Goal: Task Accomplishment & Management: Manage account settings

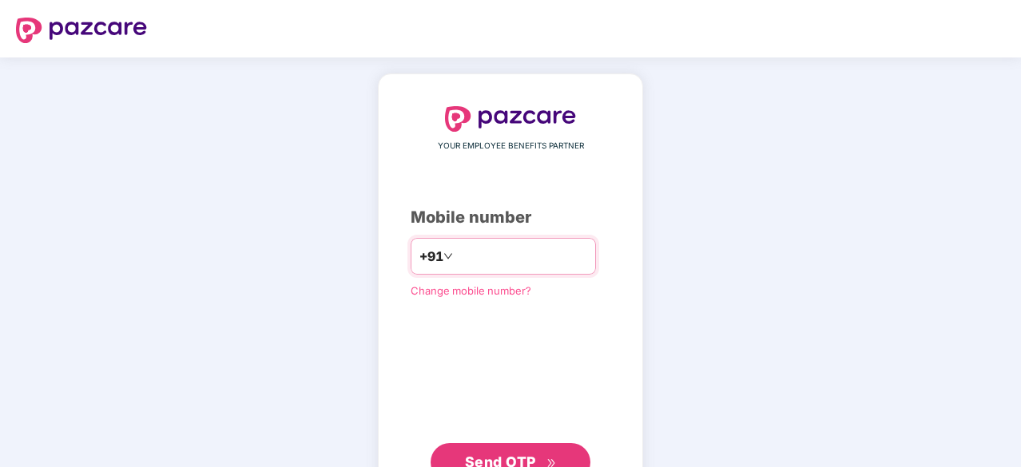
scroll to position [61, 0]
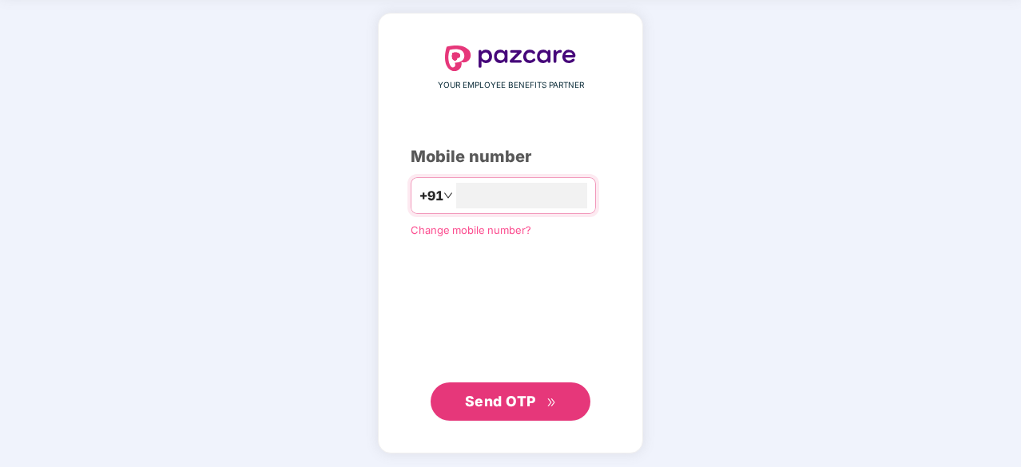
type input "**********"
click at [498, 395] on span "Send OTP" at bounding box center [500, 400] width 71 height 17
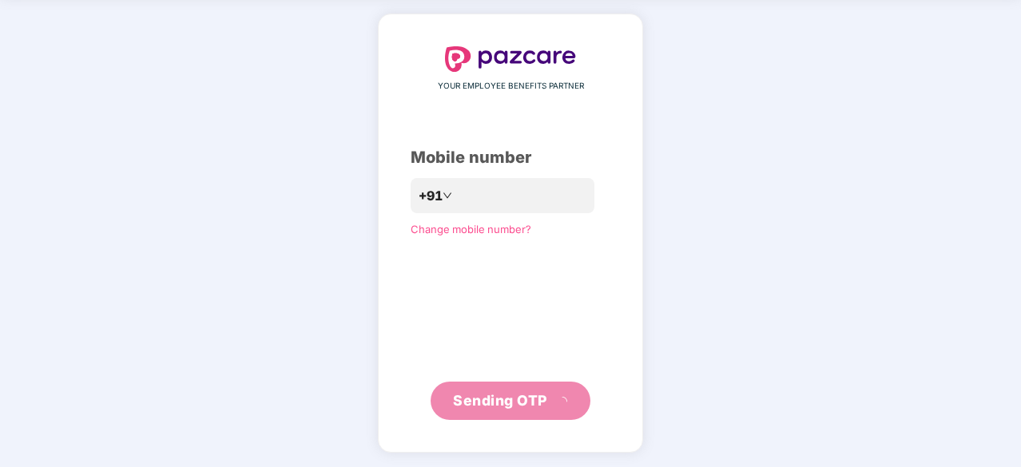
scroll to position [53, 0]
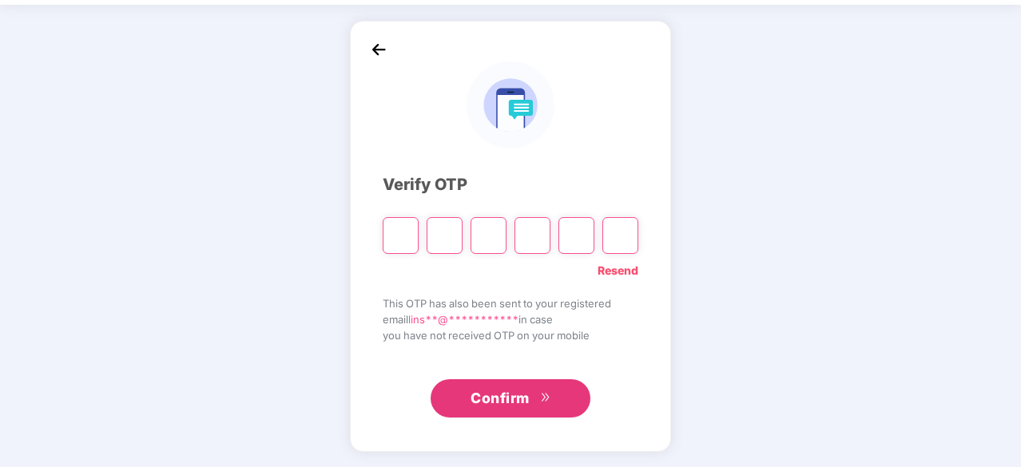
click at [393, 229] on input "Please enter verification code. Digit 1" at bounding box center [401, 235] width 36 height 37
type input "*"
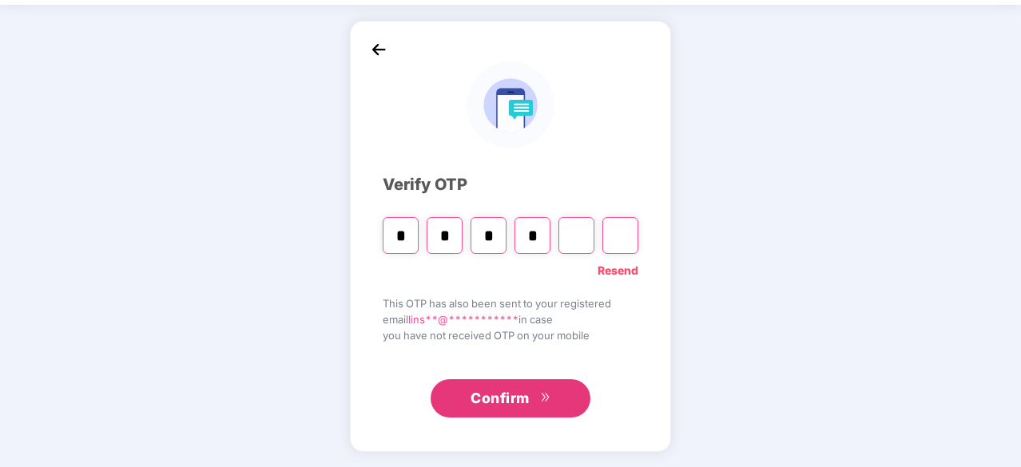
type input "*"
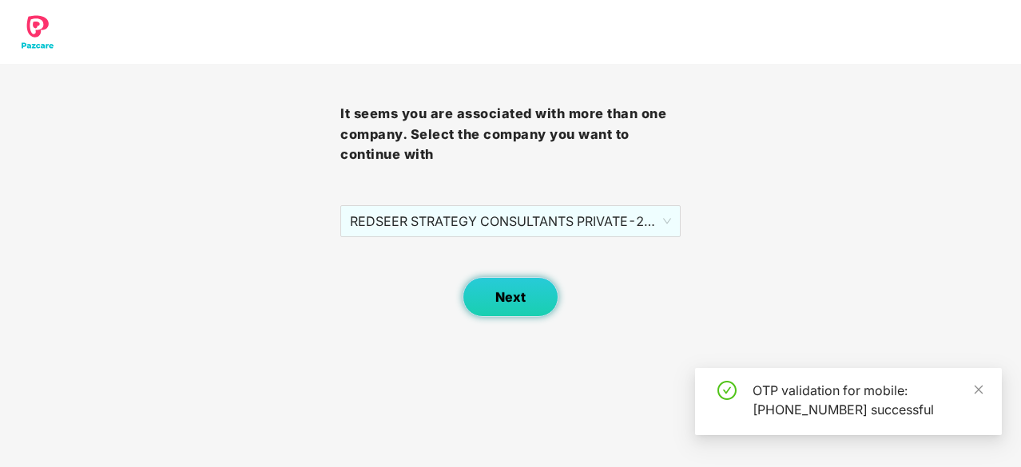
click at [488, 308] on button "Next" at bounding box center [510, 297] width 96 height 40
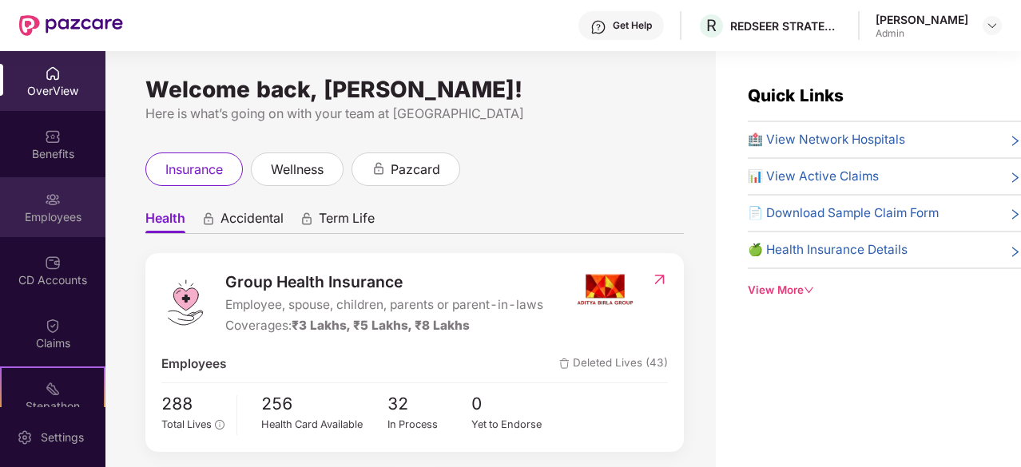
click at [53, 217] on div "Employees" at bounding box center [52, 217] width 105 height 16
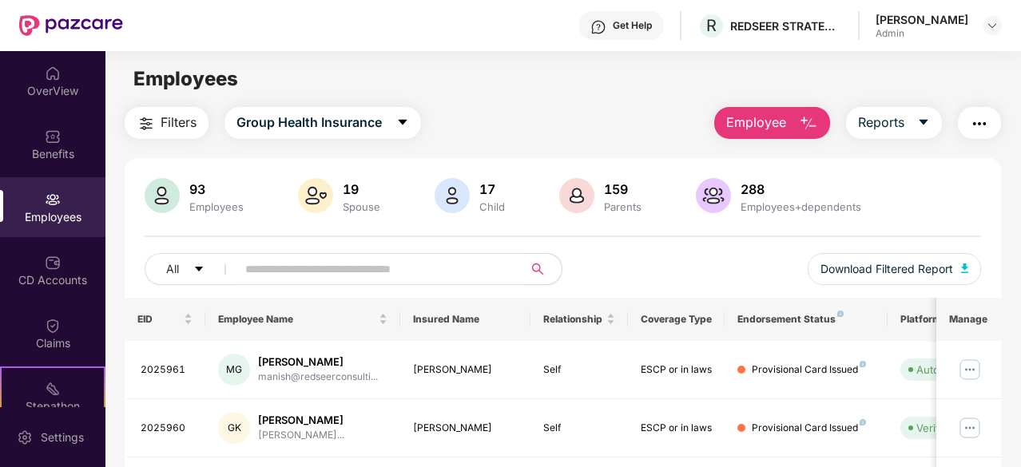
click at [447, 270] on input "text" at bounding box center [373, 269] width 256 height 24
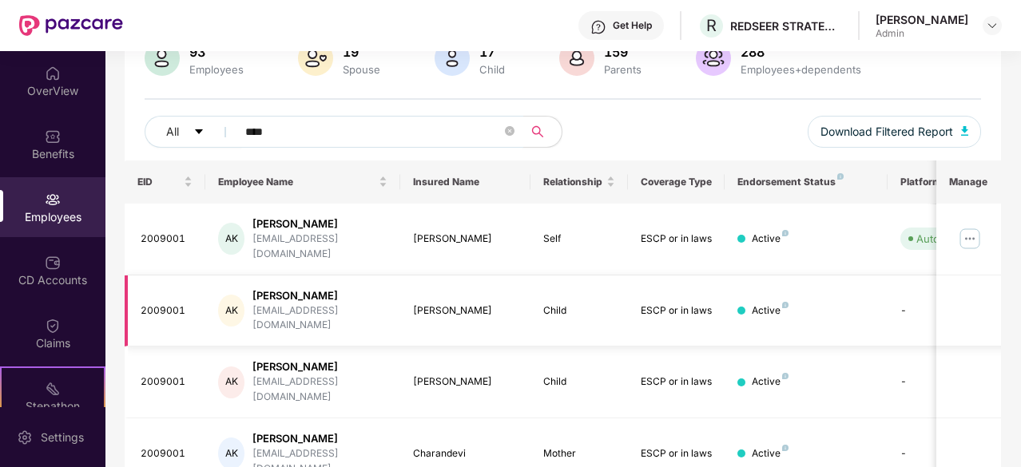
scroll to position [160, 0]
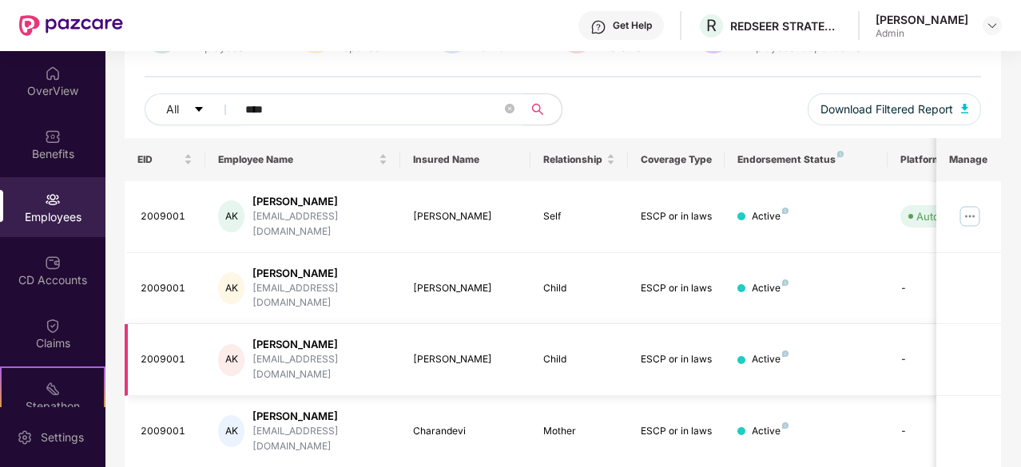
type input "****"
click at [973, 212] on img at bounding box center [970, 217] width 26 height 26
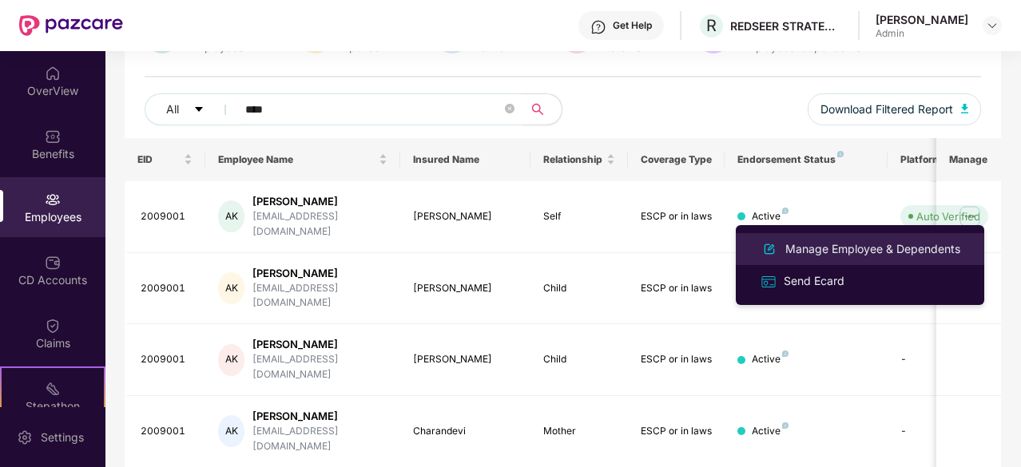
click at [850, 252] on div "Manage Employee & Dependents" at bounding box center [872, 249] width 181 height 18
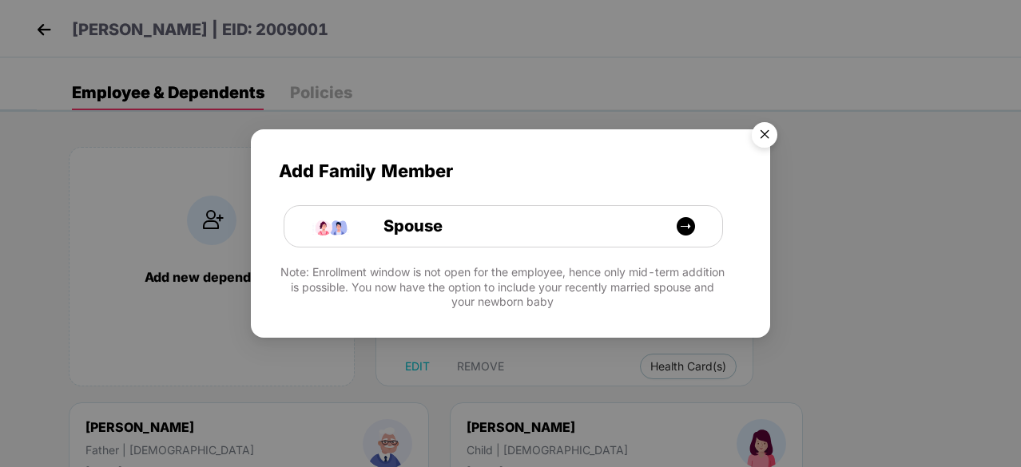
click at [761, 143] on img "Close" at bounding box center [764, 137] width 45 height 45
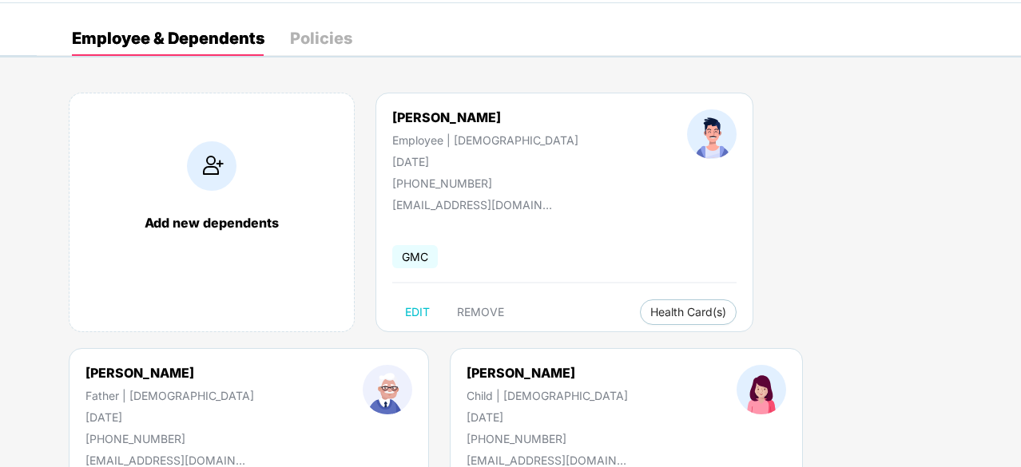
scroll to position [160, 0]
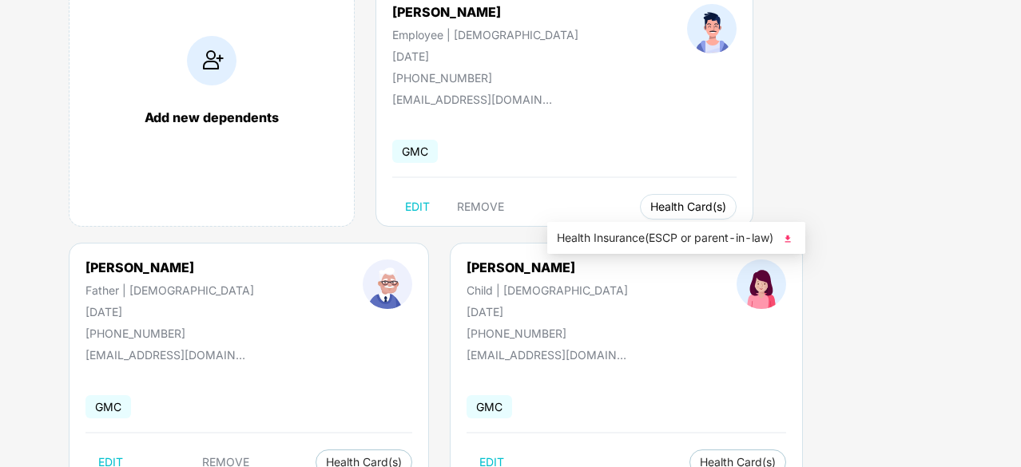
click at [650, 211] on span "Health Card(s)" at bounding box center [688, 207] width 76 height 8
click at [792, 240] on img at bounding box center [788, 239] width 16 height 16
click at [402, 458] on span "Health Card(s)" at bounding box center [364, 462] width 76 height 8
click at [931, 239] on img at bounding box center [930, 239] width 16 height 16
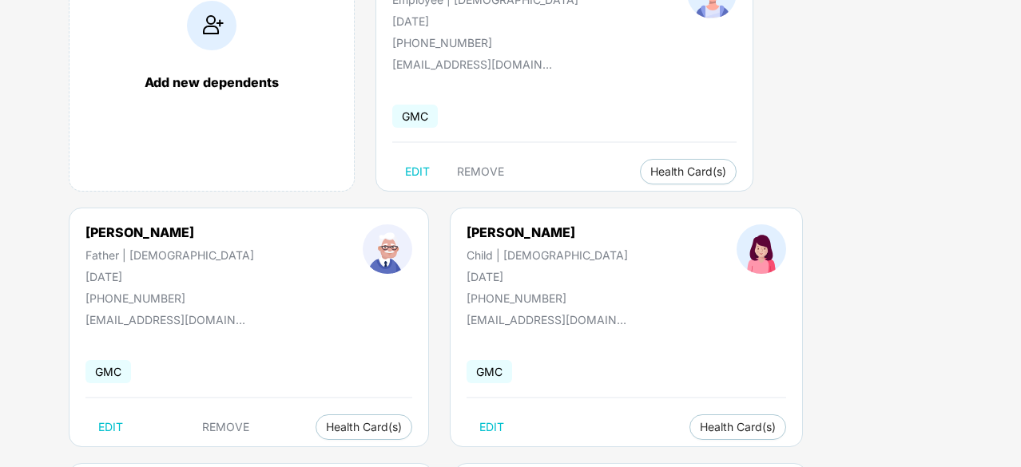
scroll to position [214, 0]
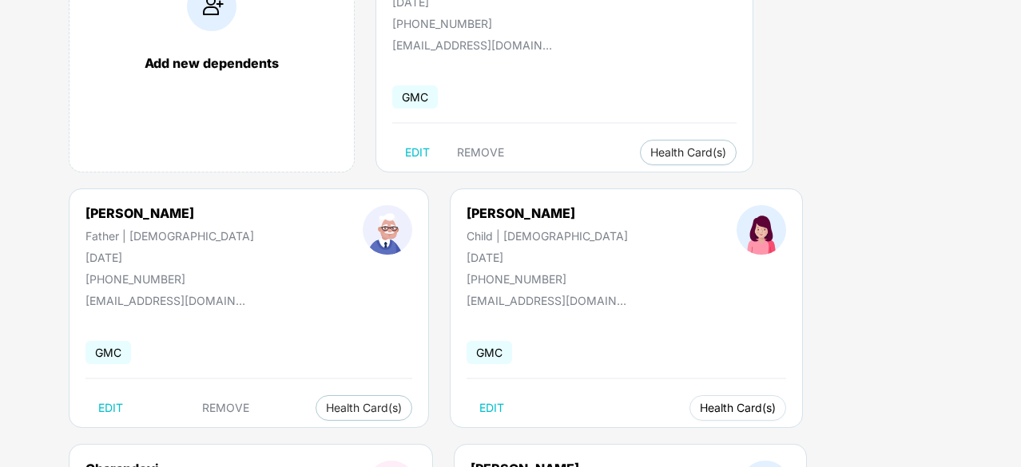
click at [700, 410] on span "Health Card(s)" at bounding box center [738, 408] width 76 height 8
click at [487, 441] on img at bounding box center [481, 441] width 16 height 16
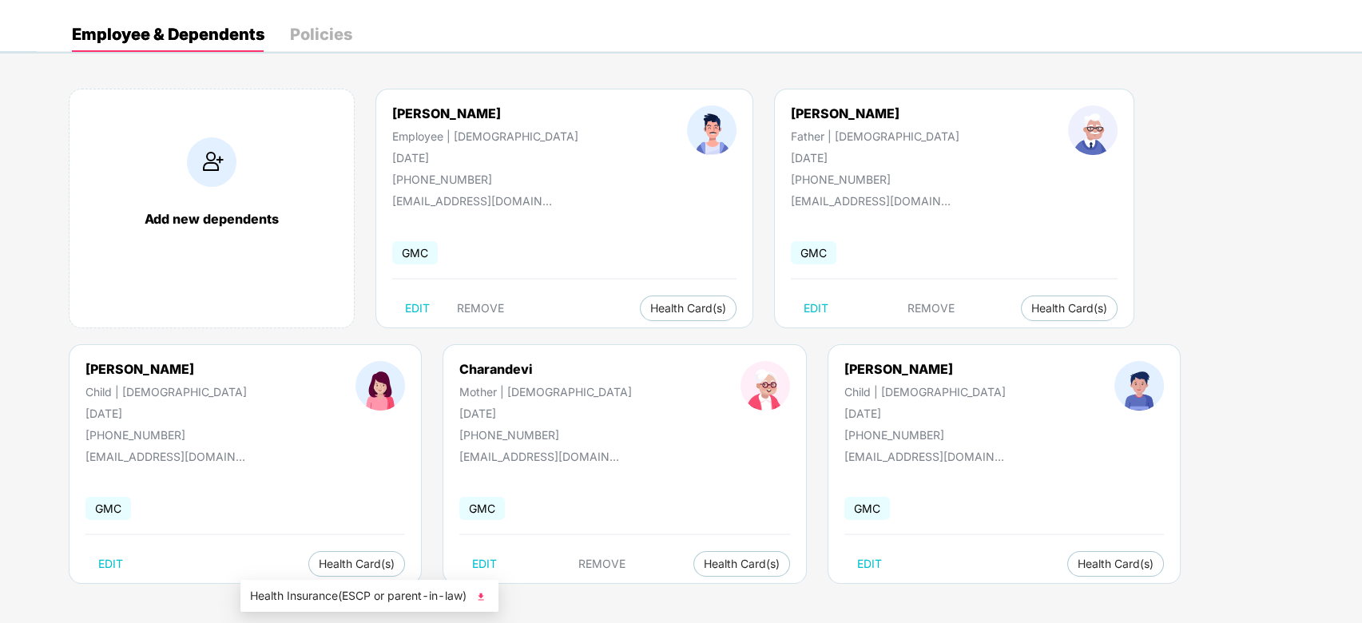
click at [337, 466] on span "Health Insurance(ESCP or parent-in-law)" at bounding box center [369, 596] width 239 height 18
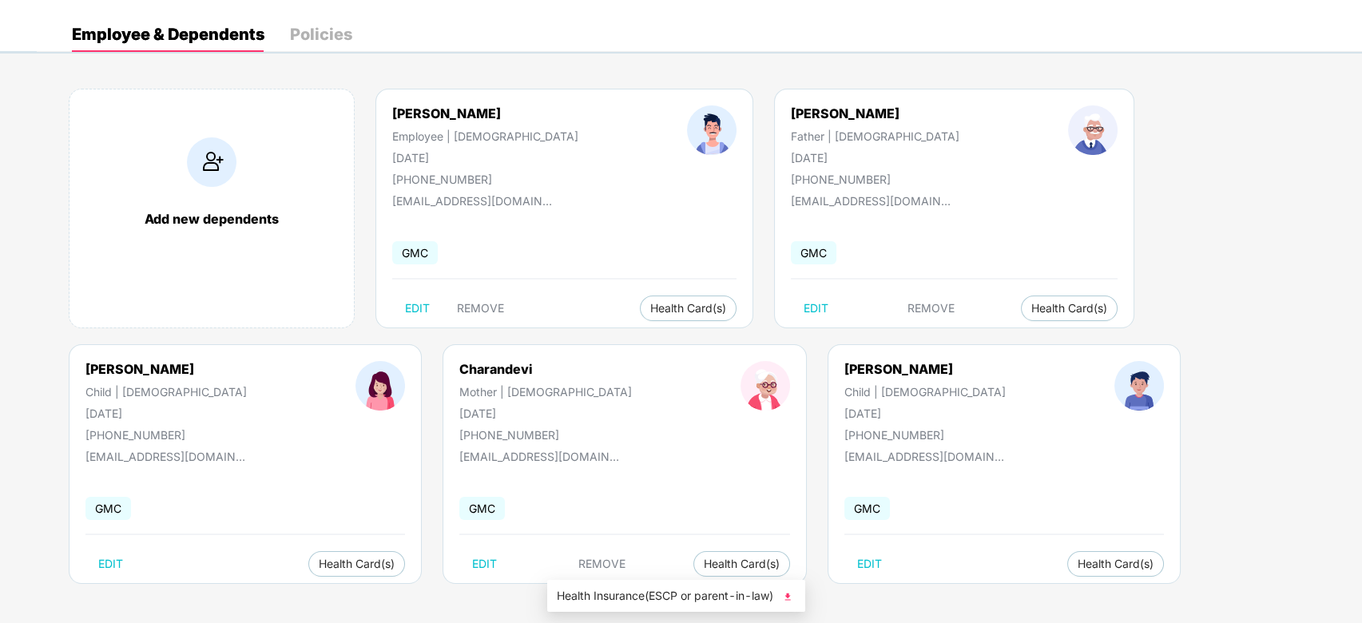
click at [625, 466] on span "Health Insurance(ESCP or parent-in-law)" at bounding box center [676, 596] width 239 height 18
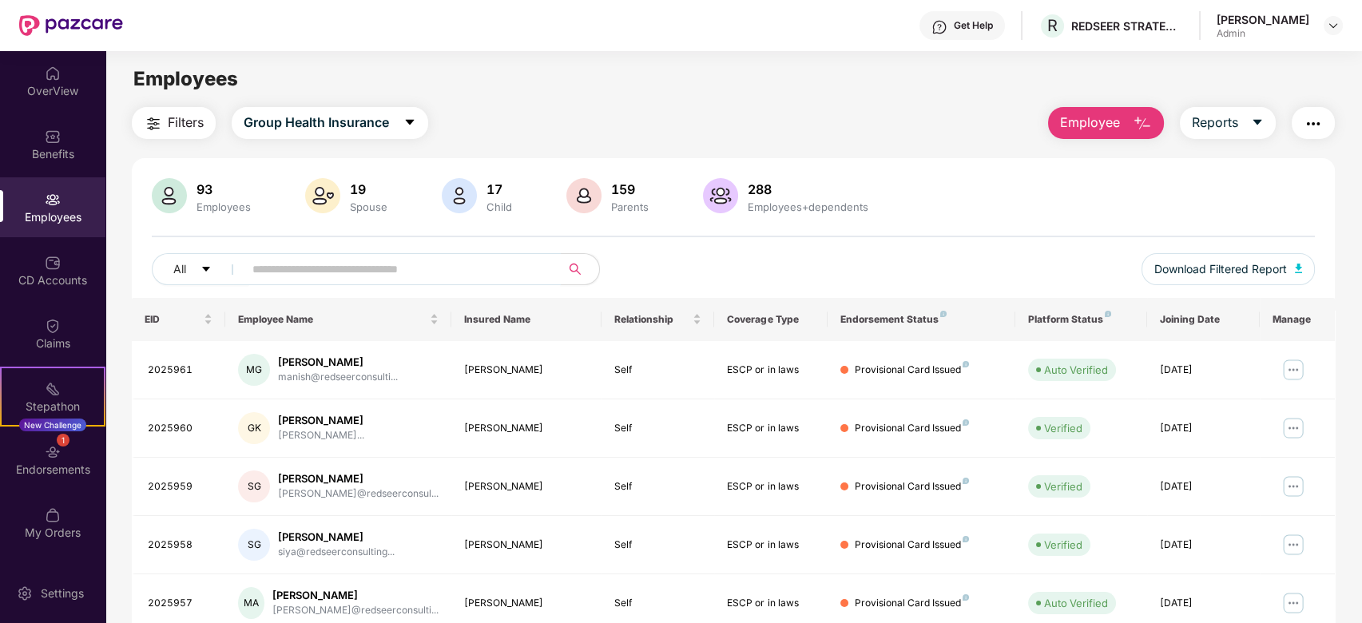
click at [445, 272] on input "text" at bounding box center [395, 269] width 287 height 24
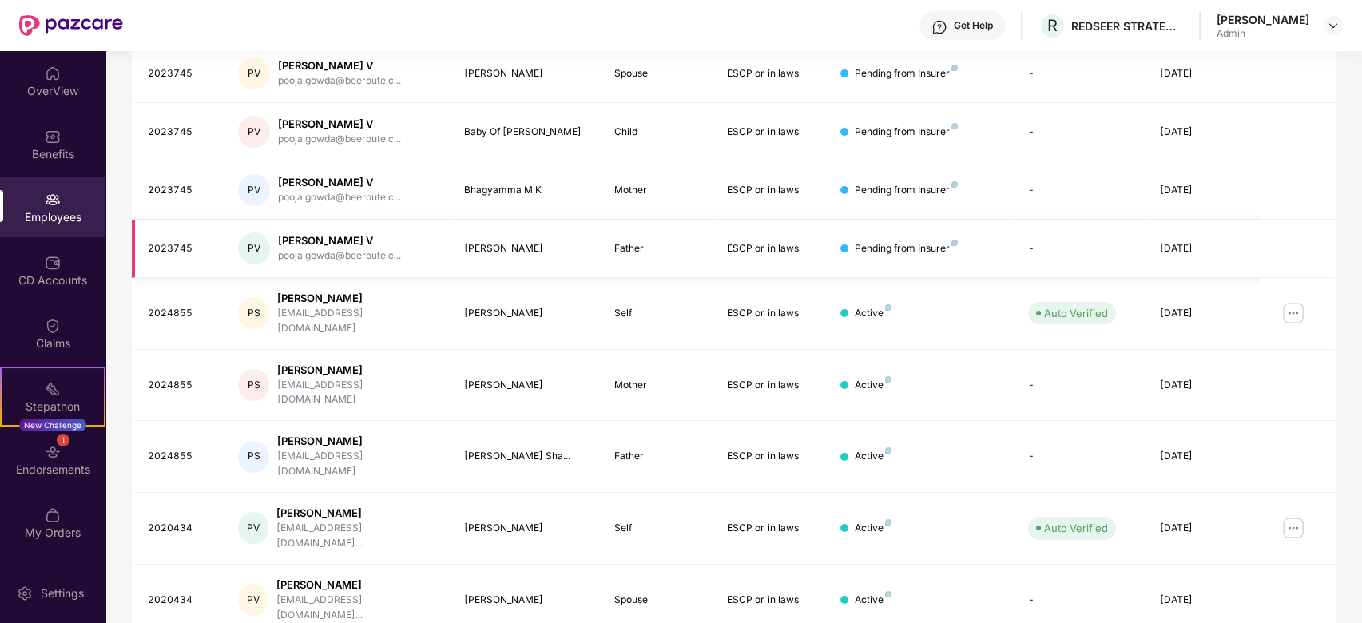
scroll to position [357, 0]
type input "*****"
click at [1020, 303] on img at bounding box center [1293, 311] width 26 height 26
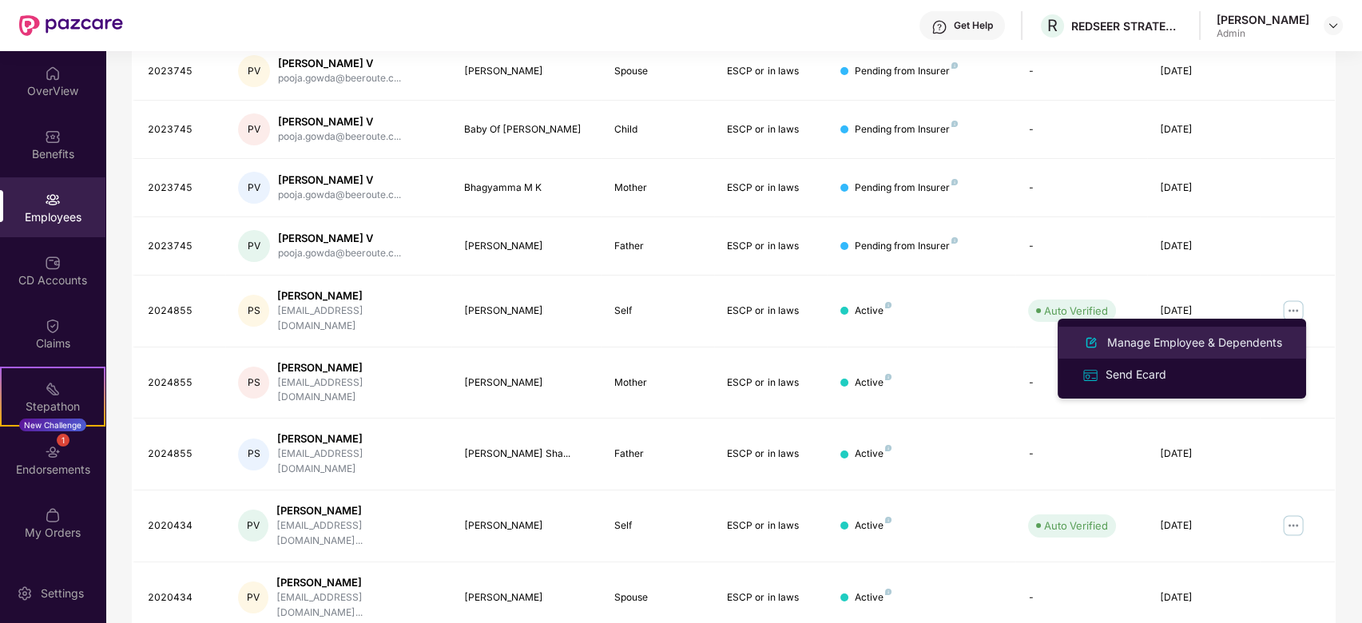
click at [1020, 348] on div "Manage Employee & Dependents" at bounding box center [1194, 343] width 181 height 18
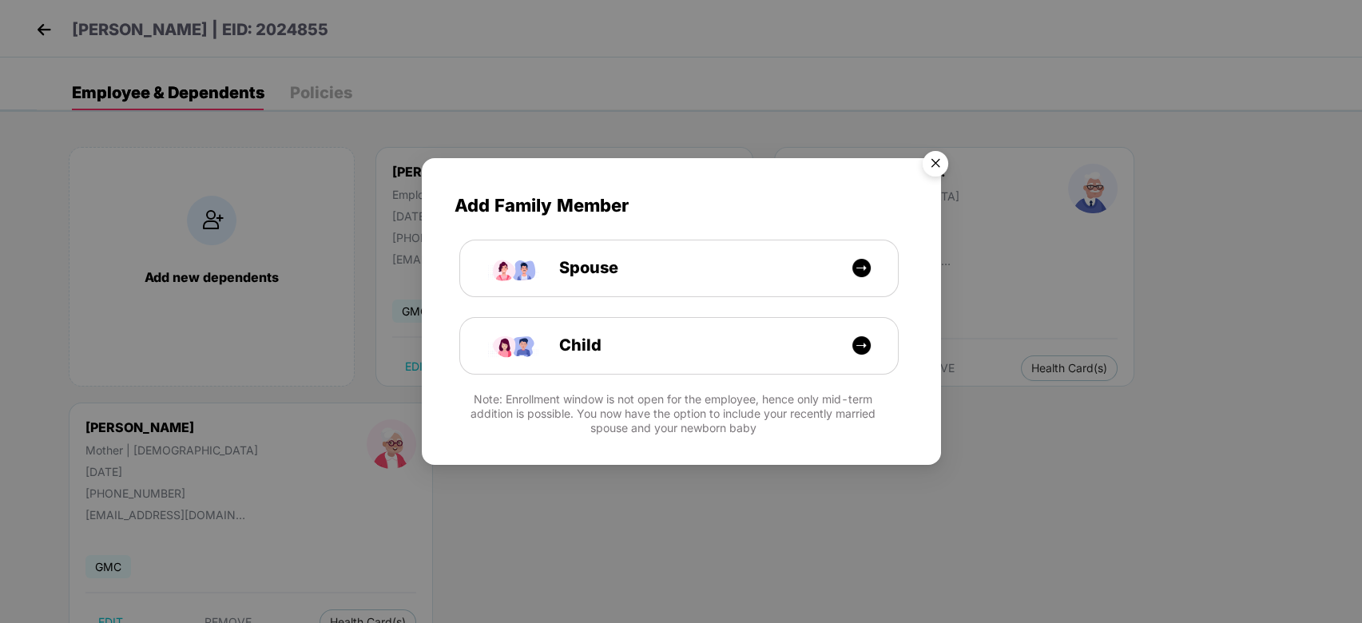
click at [939, 165] on img "Close" at bounding box center [935, 166] width 45 height 45
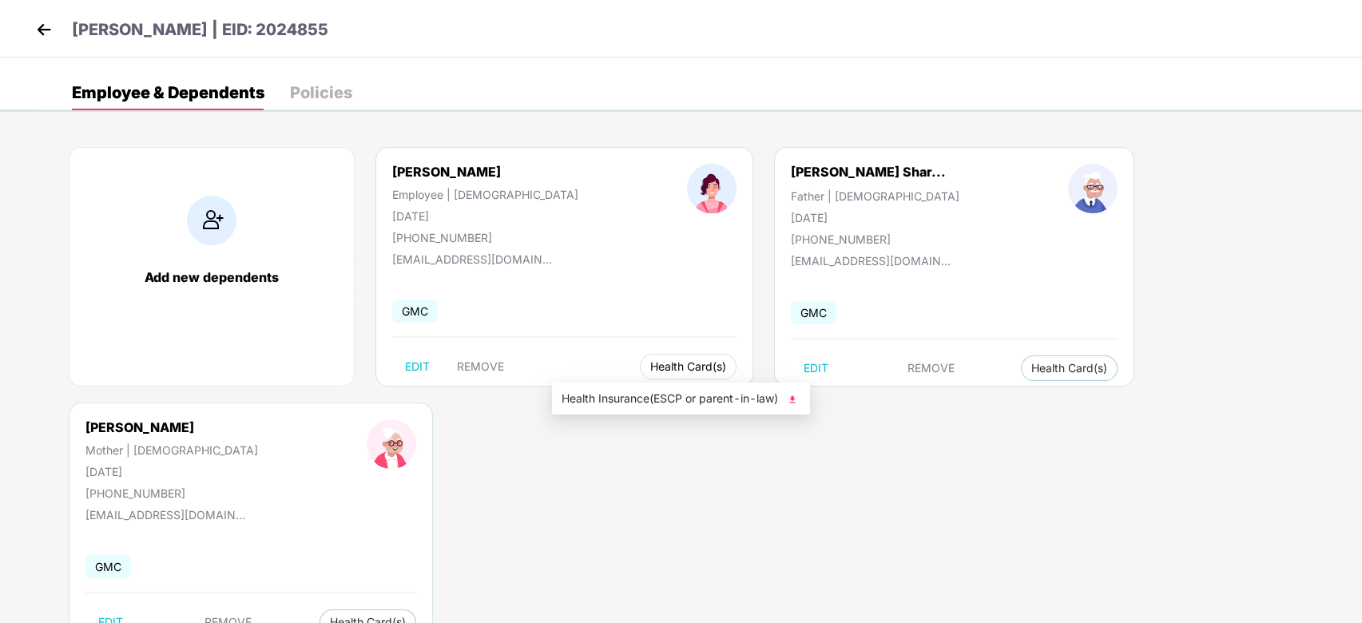
scroll to position [58, 0]
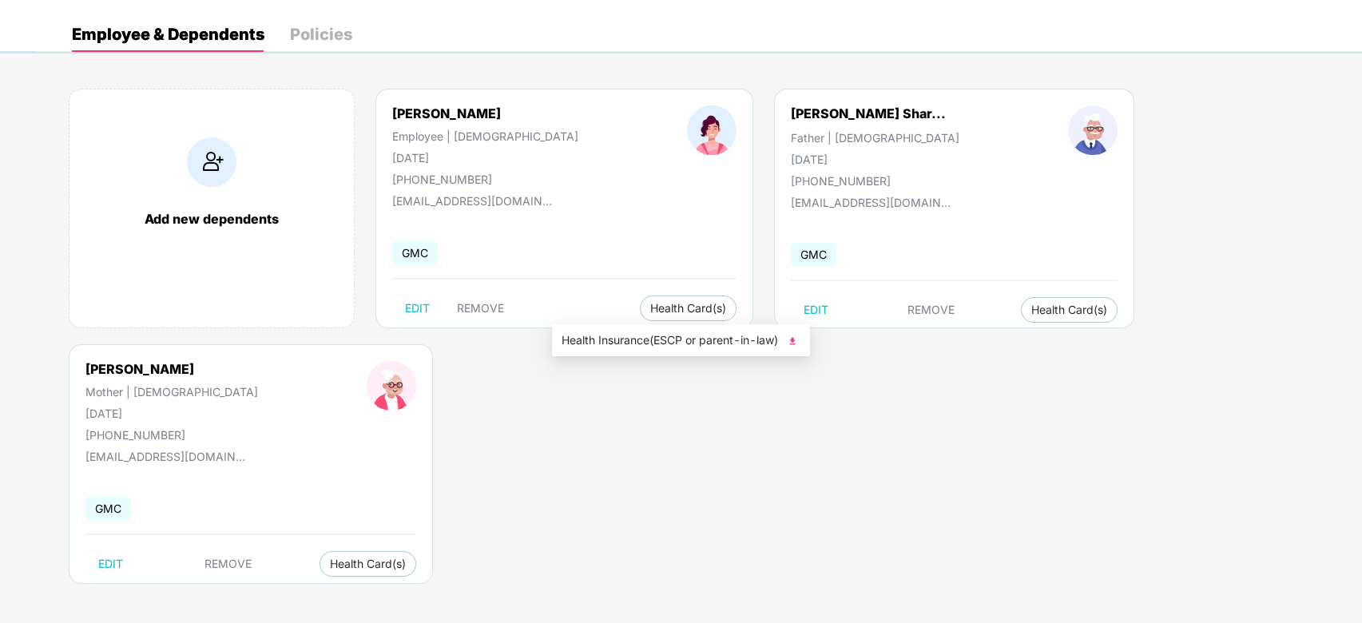
click at [618, 342] on span "Health Insurance(ESCP or parent-in-law)" at bounding box center [681, 340] width 239 height 18
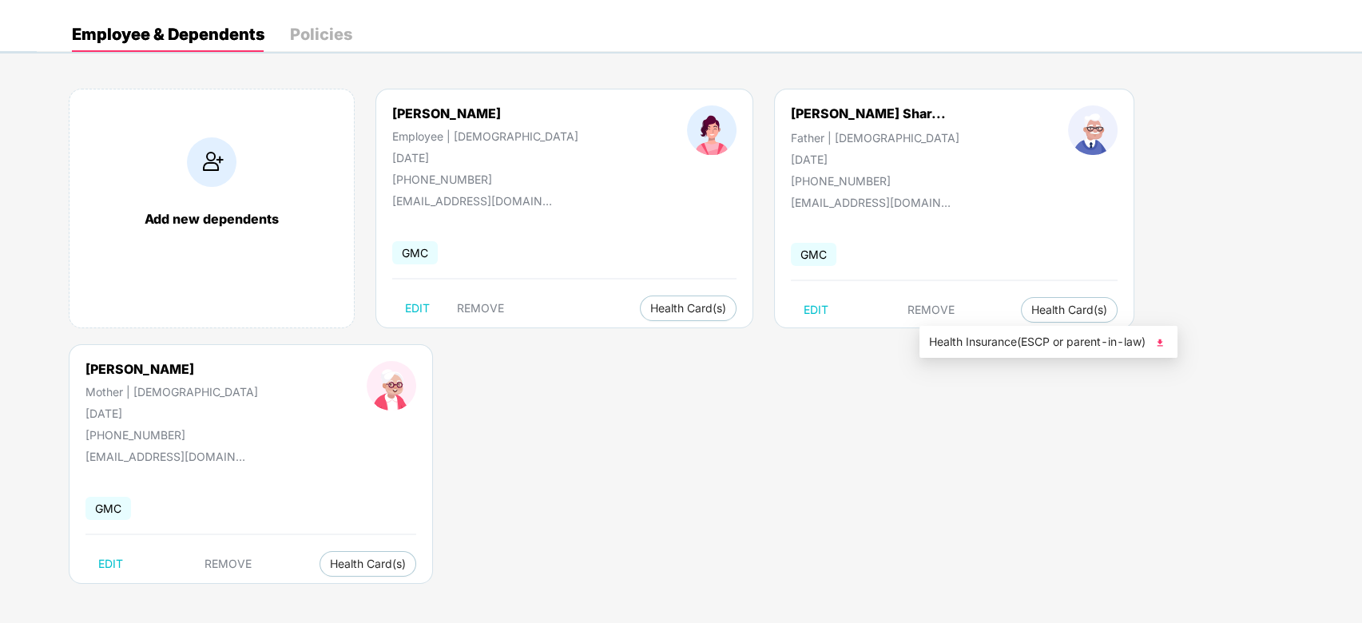
click at [990, 347] on span "Health Insurance(ESCP or parent-in-law)" at bounding box center [1048, 342] width 239 height 18
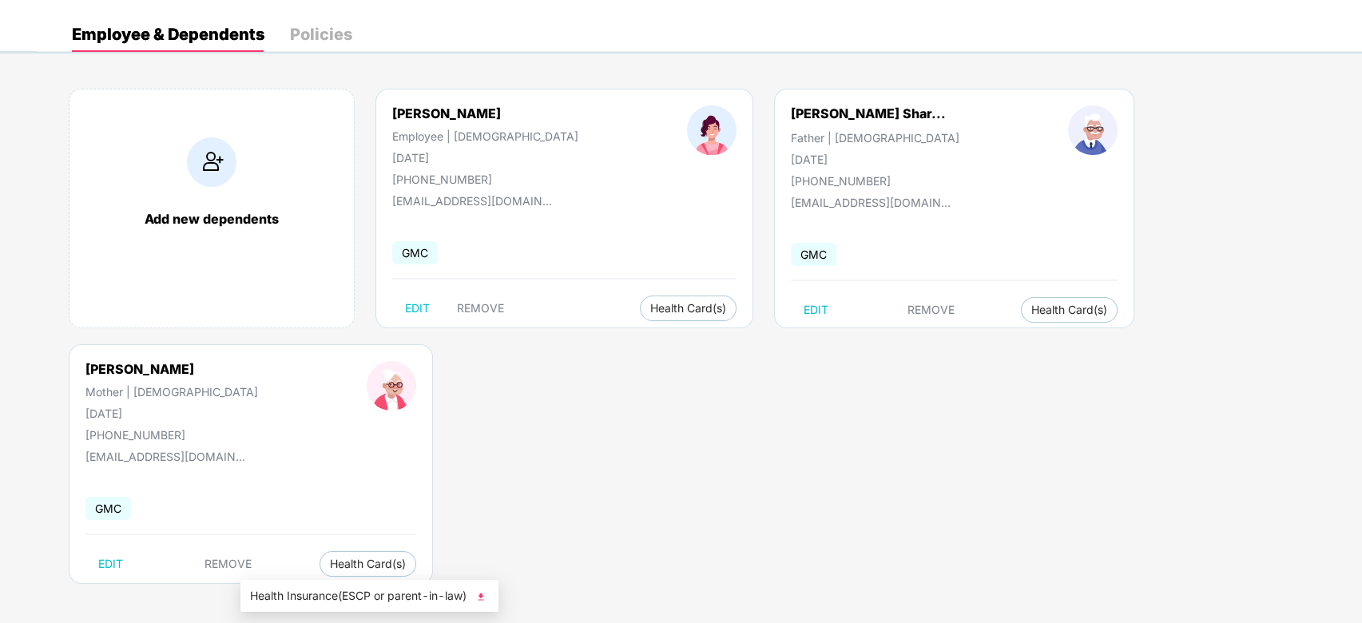
click at [327, 466] on span "Health Insurance(ESCP or parent-in-law)" at bounding box center [369, 596] width 239 height 18
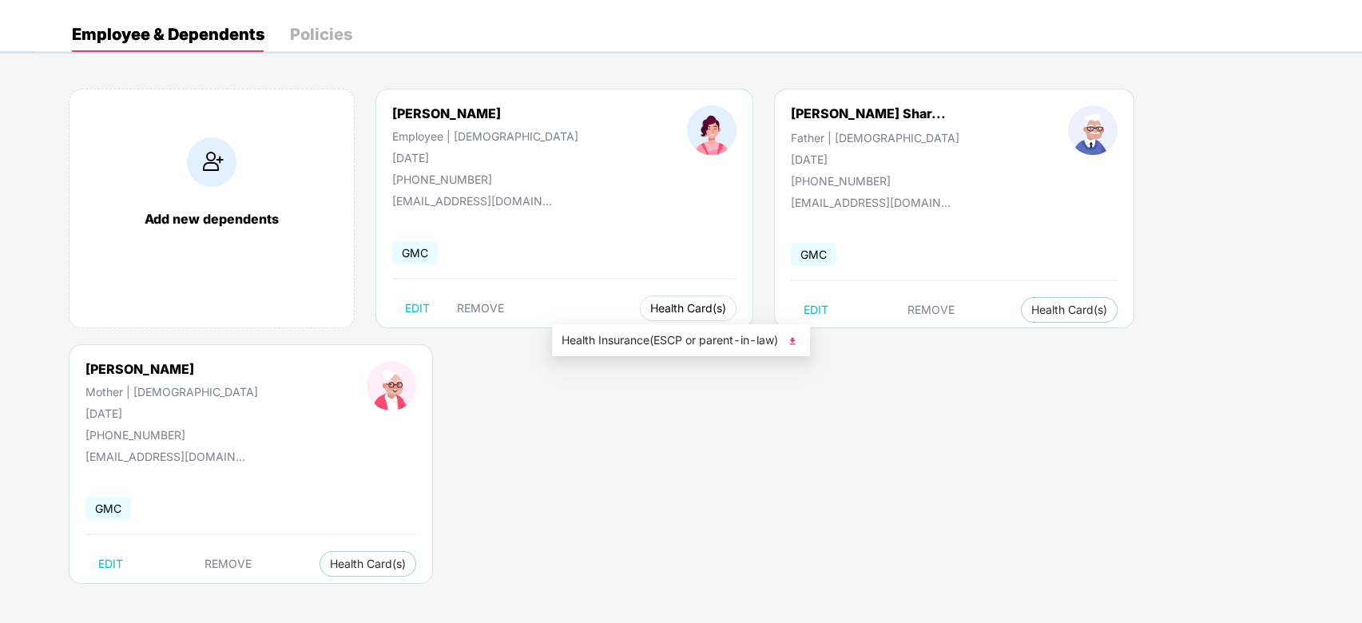
click at [650, 311] on span "Health Card(s)" at bounding box center [688, 308] width 76 height 8
click at [791, 336] on img at bounding box center [792, 341] width 16 height 16
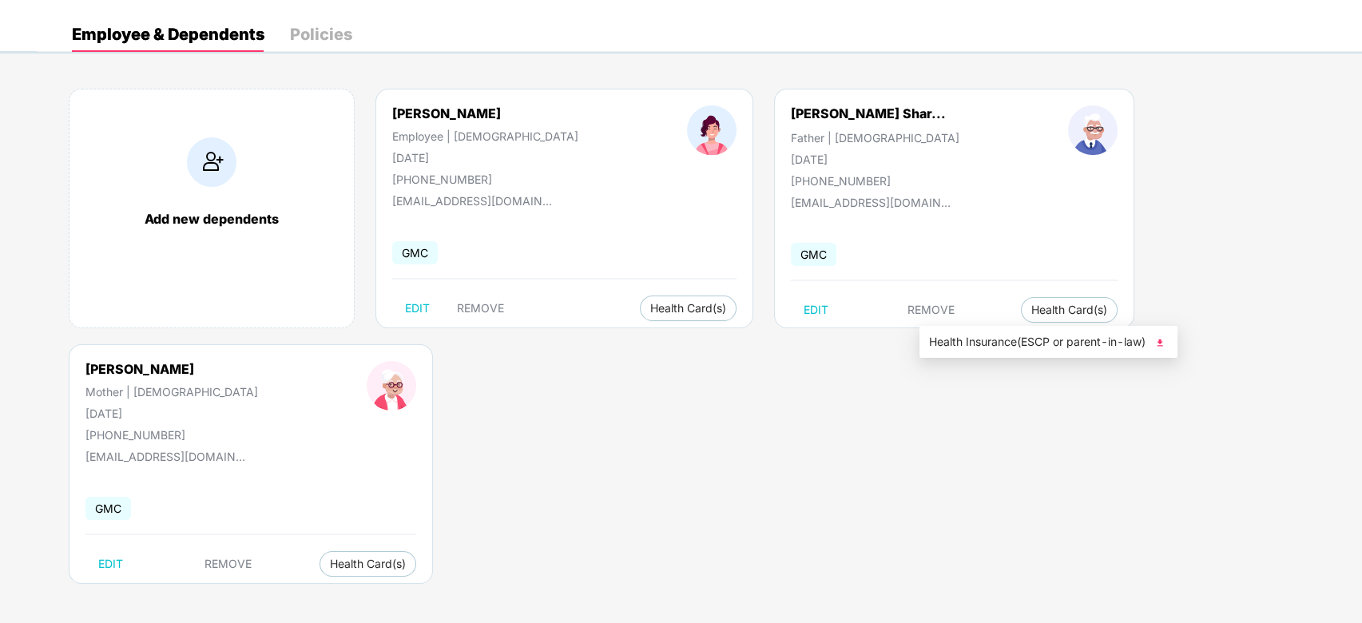
click at [977, 345] on span "Health Insurance(ESCP or parent-in-law)" at bounding box center [1048, 342] width 239 height 18
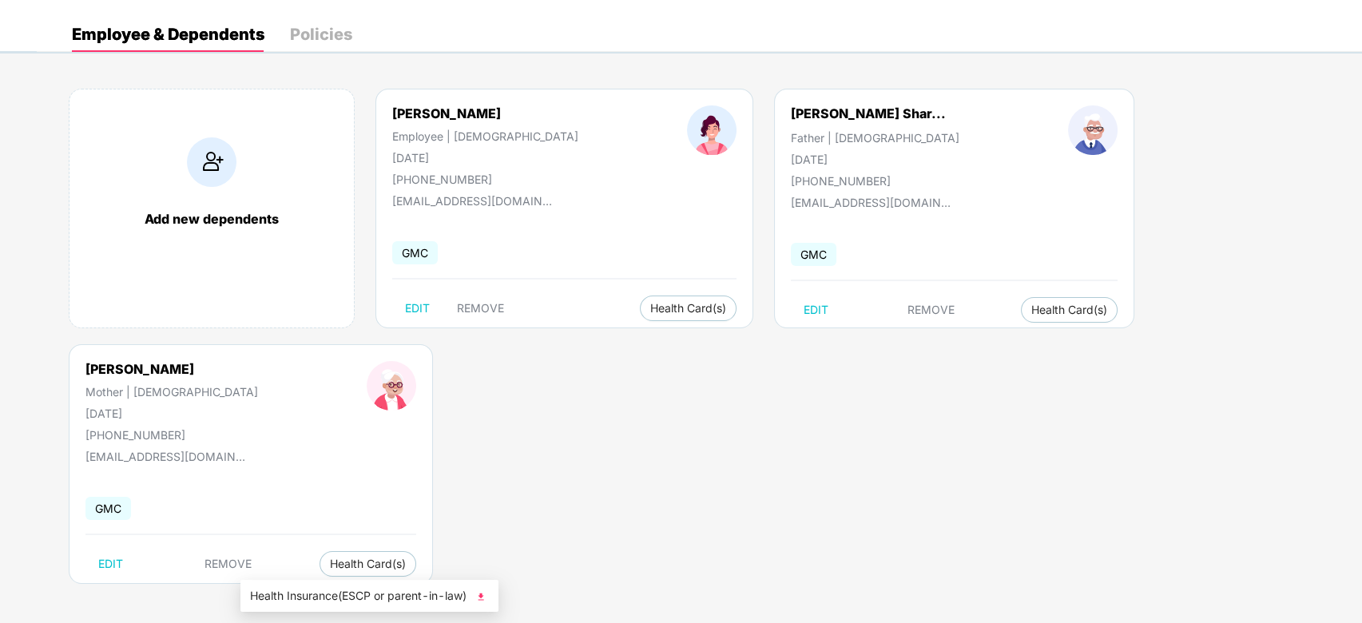
click at [332, 466] on span "Health Insurance(ESCP or parent-in-law)" at bounding box center [369, 596] width 239 height 18
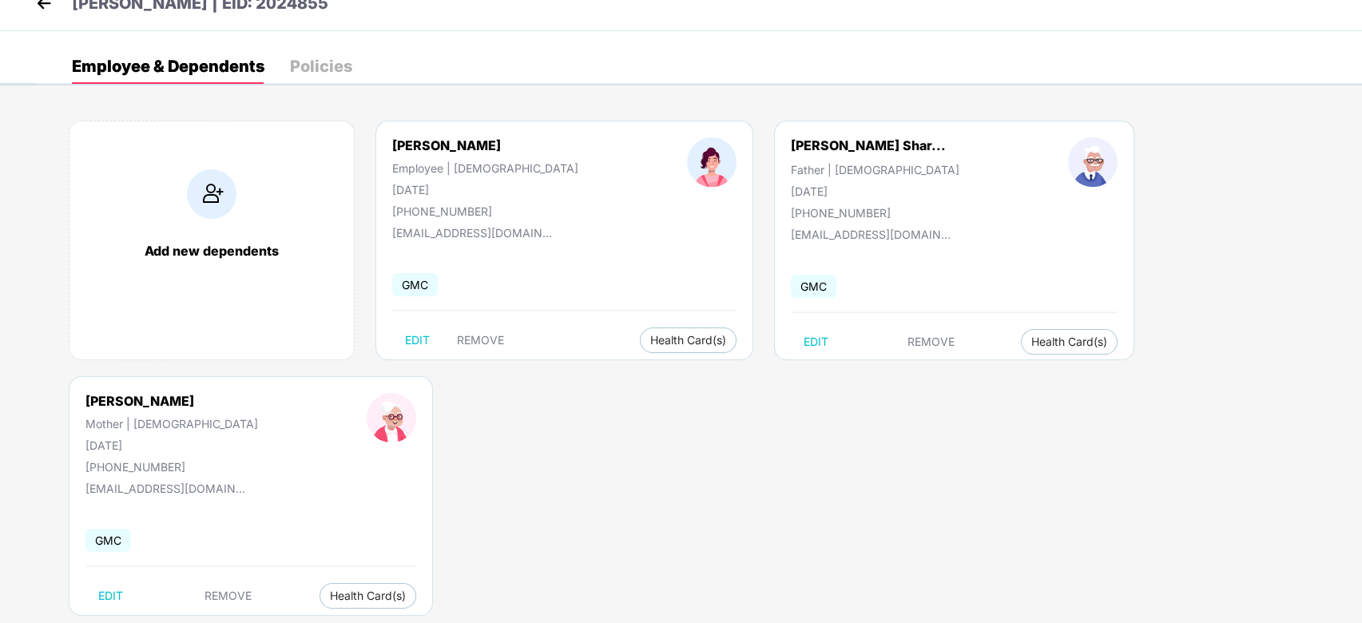
scroll to position [0, 0]
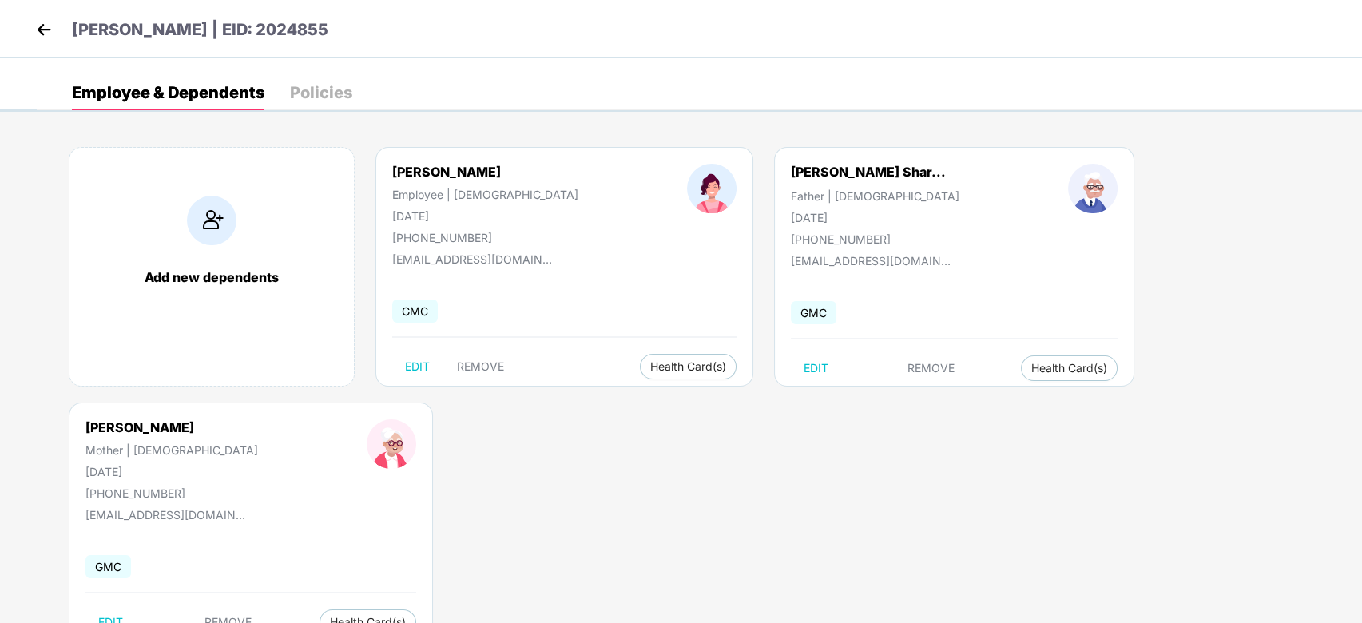
click at [51, 31] on img at bounding box center [44, 30] width 24 height 24
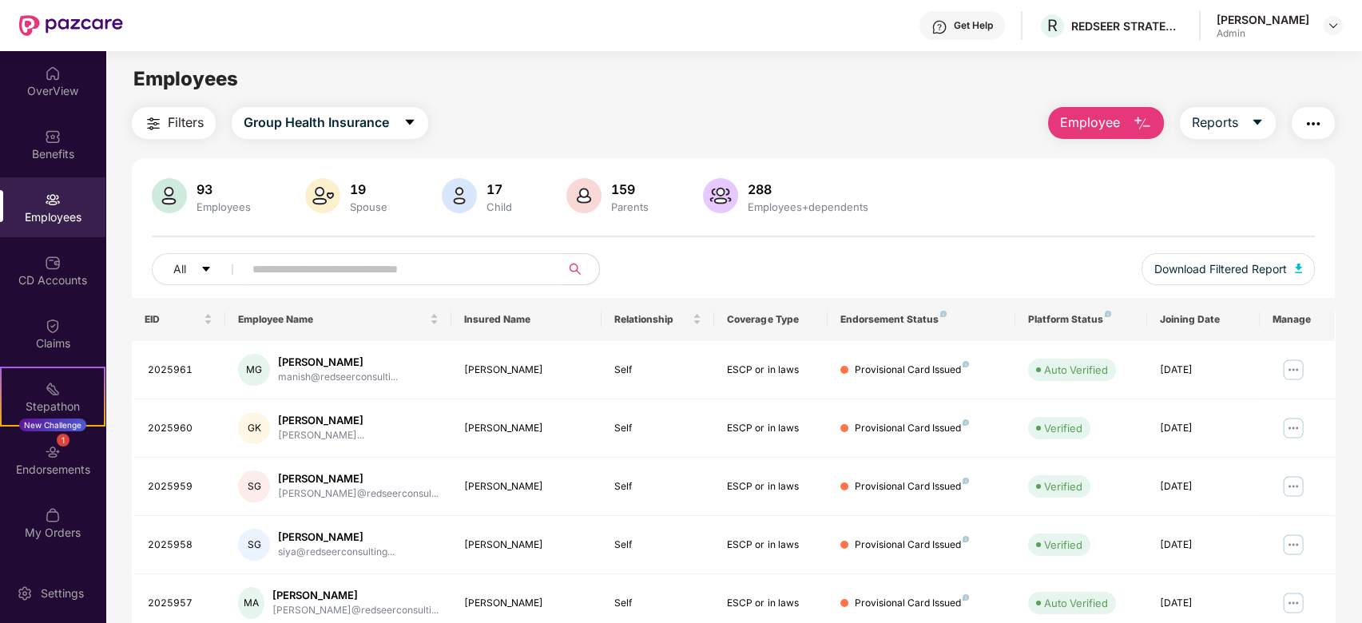
click at [406, 270] on input "text" at bounding box center [395, 269] width 287 height 24
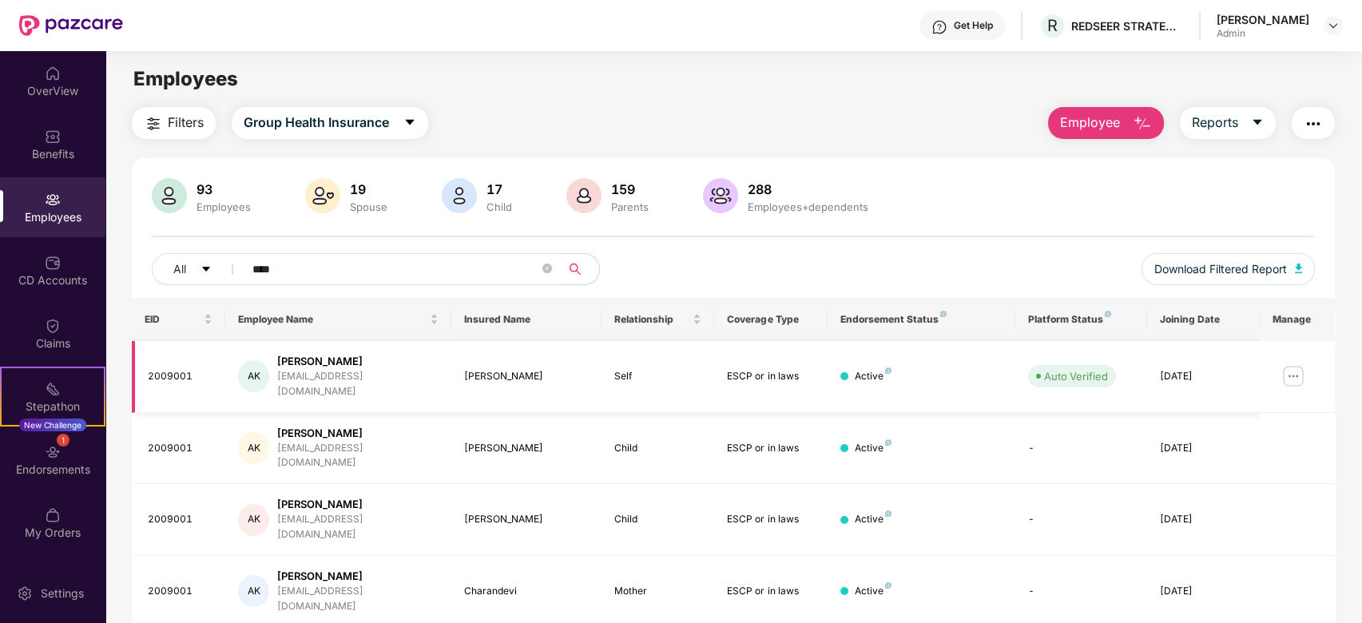
type input "****"
click at [1020, 369] on img at bounding box center [1293, 376] width 26 height 26
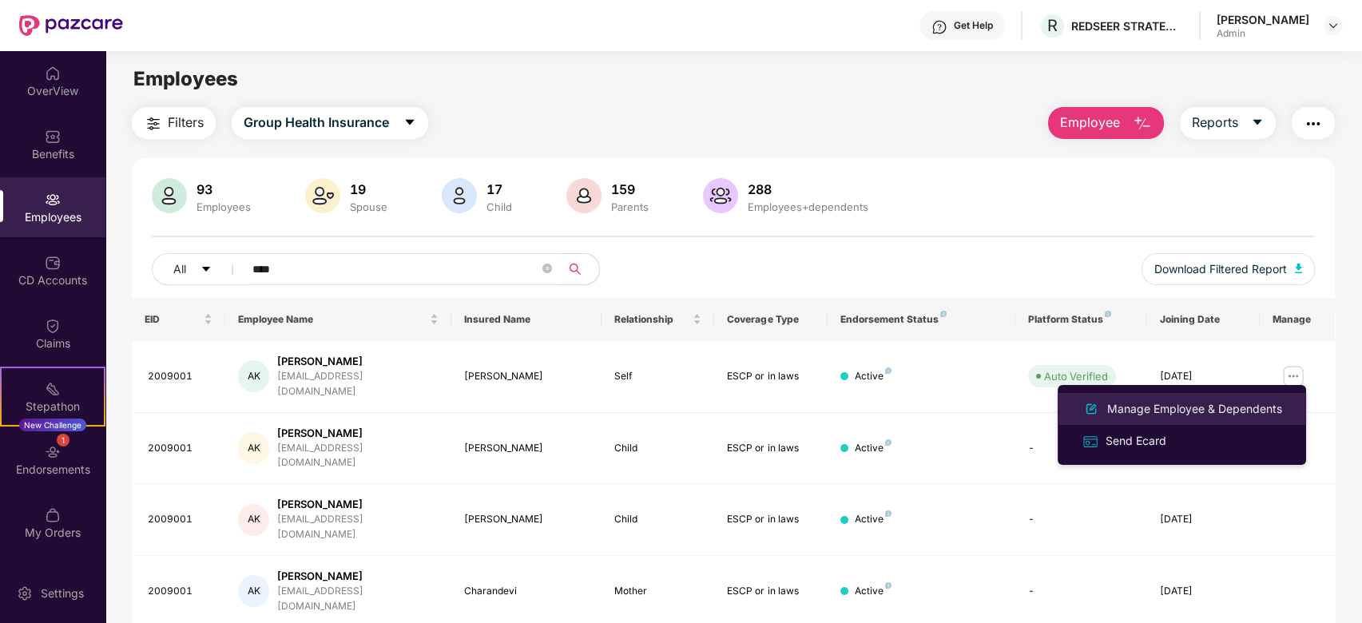
click at [1020, 406] on div "Manage Employee & Dependents" at bounding box center [1194, 409] width 181 height 18
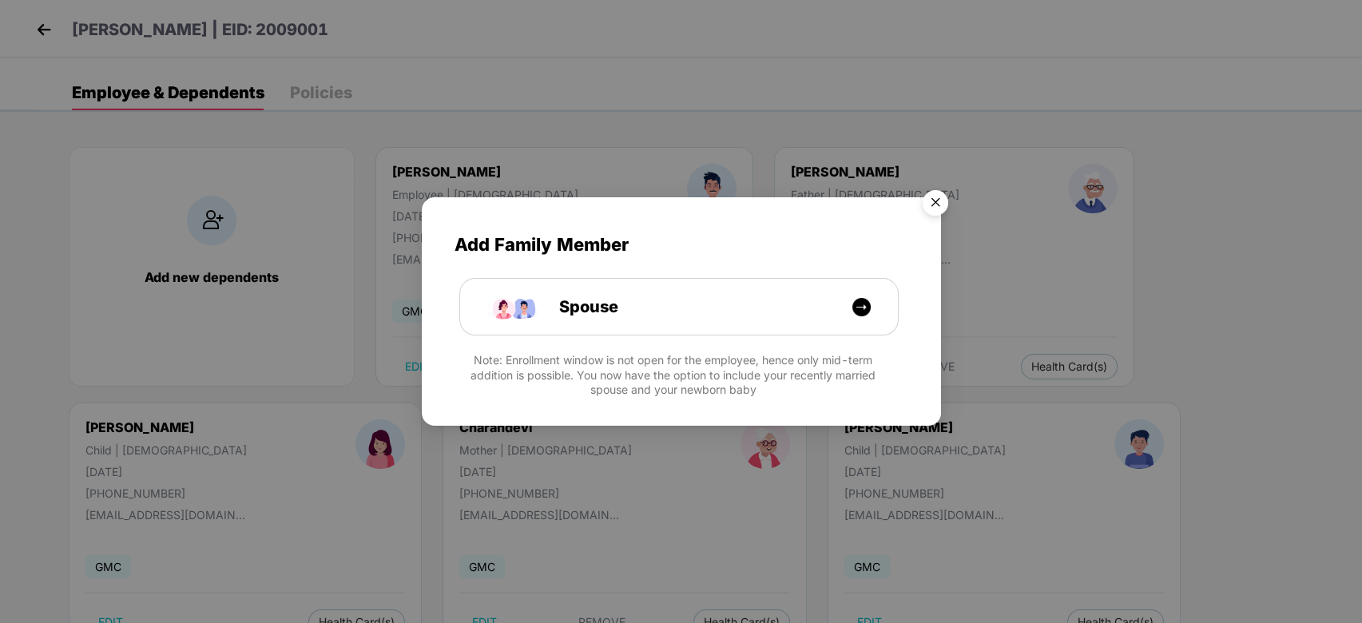
click at [942, 207] on img "Close" at bounding box center [935, 205] width 45 height 45
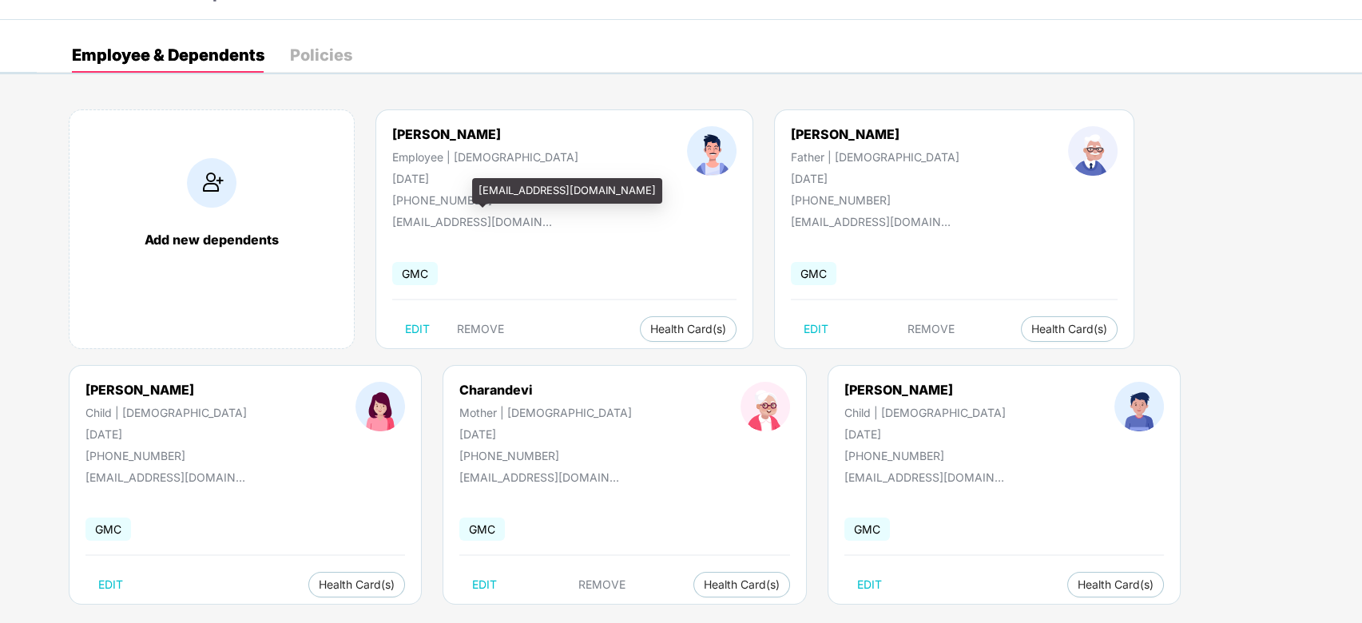
scroll to position [58, 0]
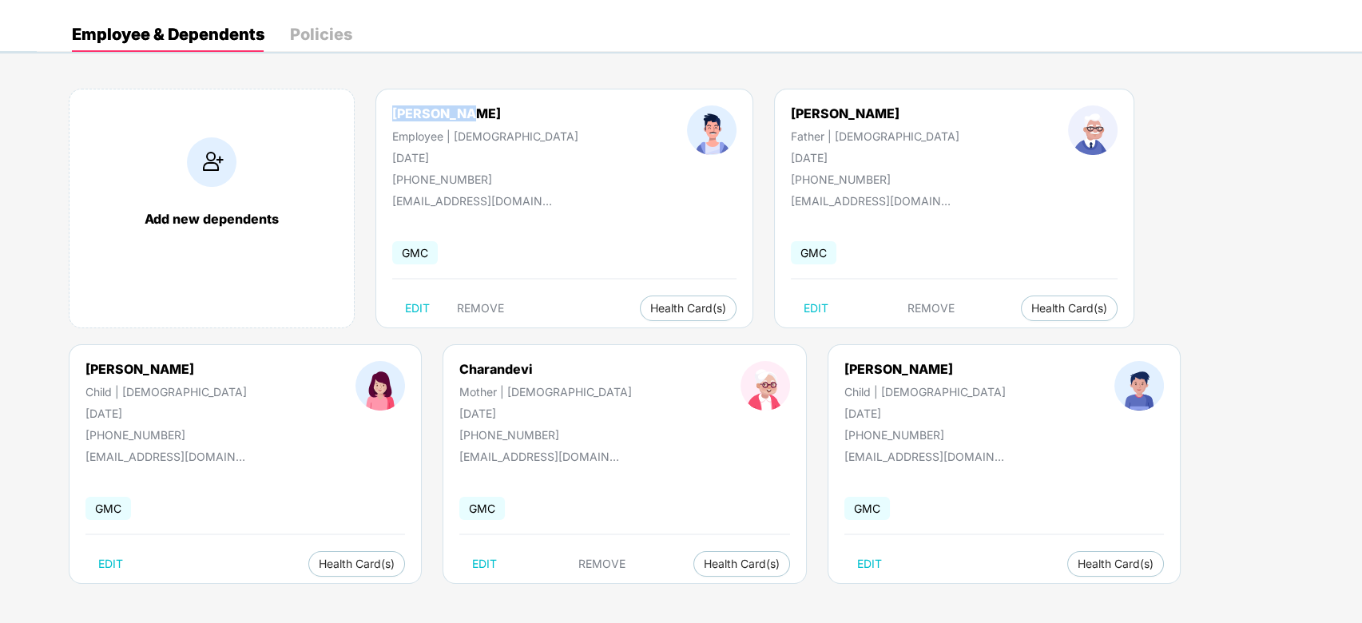
drag, startPoint x: 391, startPoint y: 109, endPoint x: 480, endPoint y: 97, distance: 90.3
click at [480, 97] on div "Anil Kumar Employee | Male 20 July 1981 +919880768375 anil@redseer.com GMC EDIT…" at bounding box center [564, 209] width 378 height 240
copy div "Anil Kumar"
click at [637, 334] on span "Health Insurance(ESCP or parent-in-law)" at bounding box center [676, 340] width 239 height 18
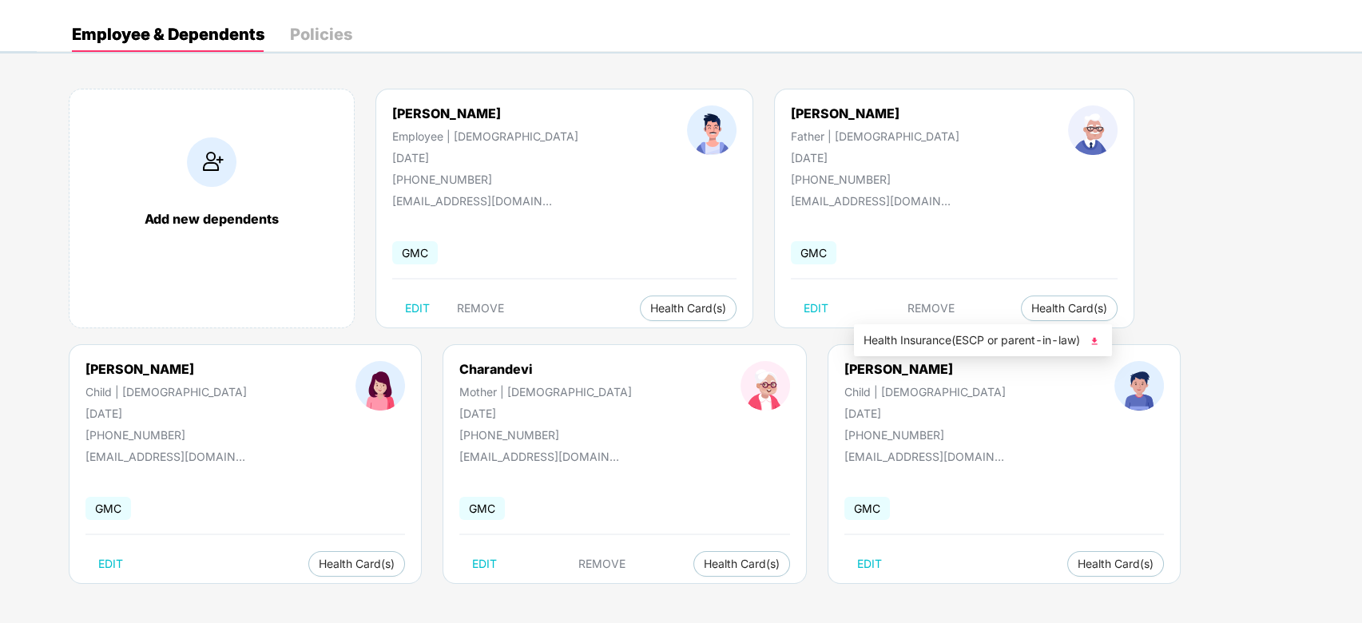
click at [919, 340] on span "Health Insurance(ESCP or parent-in-law)" at bounding box center [982, 340] width 239 height 18
click at [1020, 339] on img at bounding box center [1237, 341] width 16 height 16
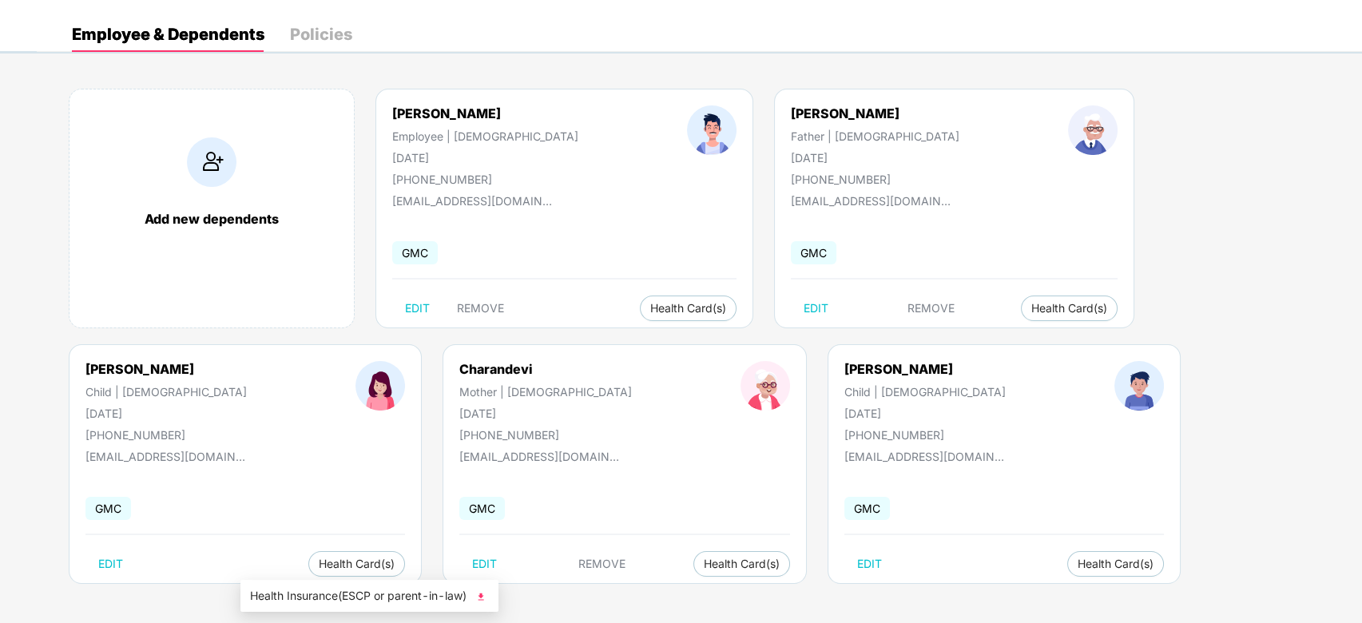
click at [307, 466] on span "Health Insurance(ESCP or parent-in-law)" at bounding box center [369, 596] width 239 height 18
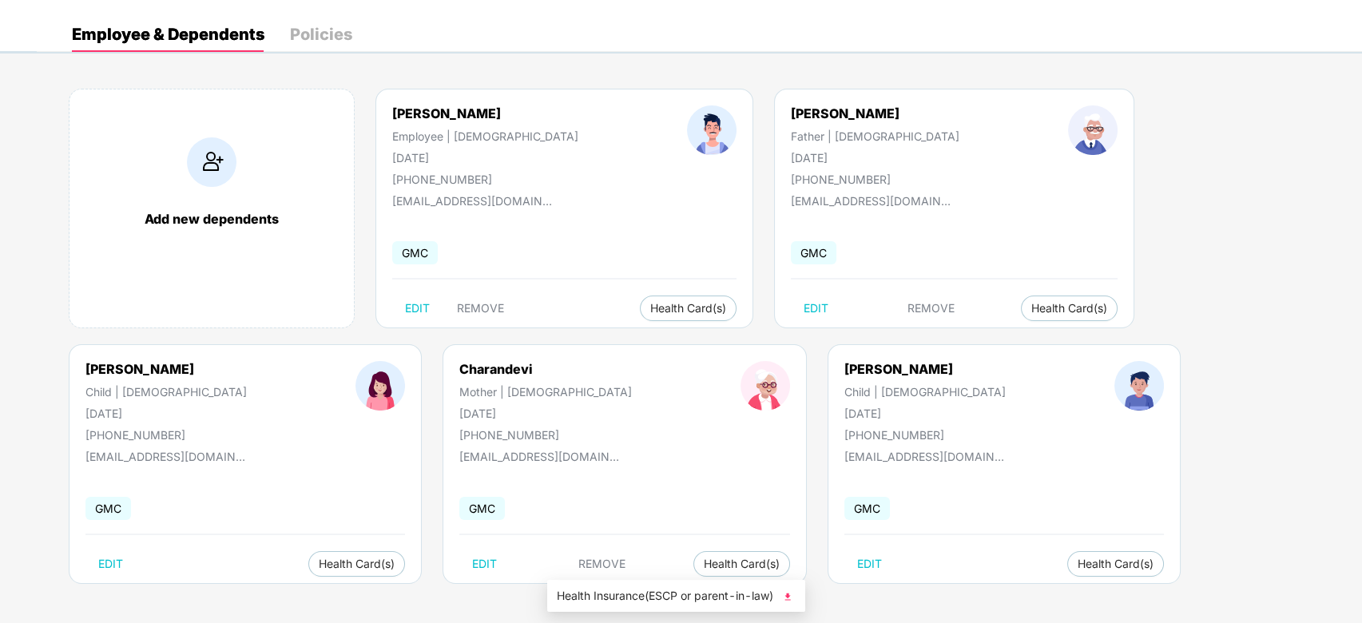
click at [696, 466] on span "Health Insurance(ESCP or parent-in-law)" at bounding box center [676, 596] width 239 height 18
drag, startPoint x: 558, startPoint y: 591, endPoint x: 646, endPoint y: 591, distance: 87.9
click at [646, 466] on span "Health Insurance(ESCP or parent-in-law)" at bounding box center [676, 596] width 239 height 18
copy span "Health Insurance"
click at [838, 407] on div "Add new dependents Anil Kumar Employee | Male 20 July 1981 +919880768375 anil@r…" at bounding box center [699, 344] width 1325 height 559
